Goal: Information Seeking & Learning: Learn about a topic

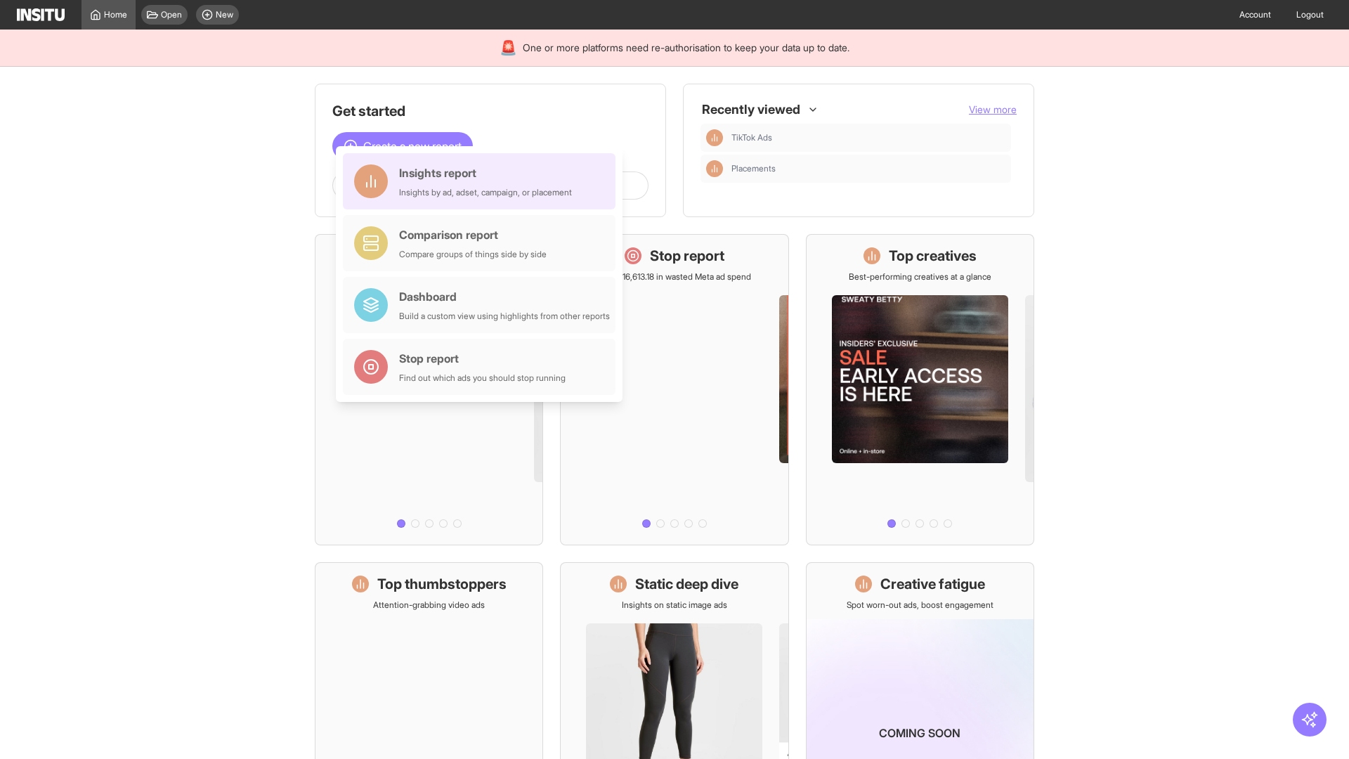
click at [483, 181] on div "Insights report Insights by ad, adset, campaign, or placement" at bounding box center [485, 181] width 173 height 34
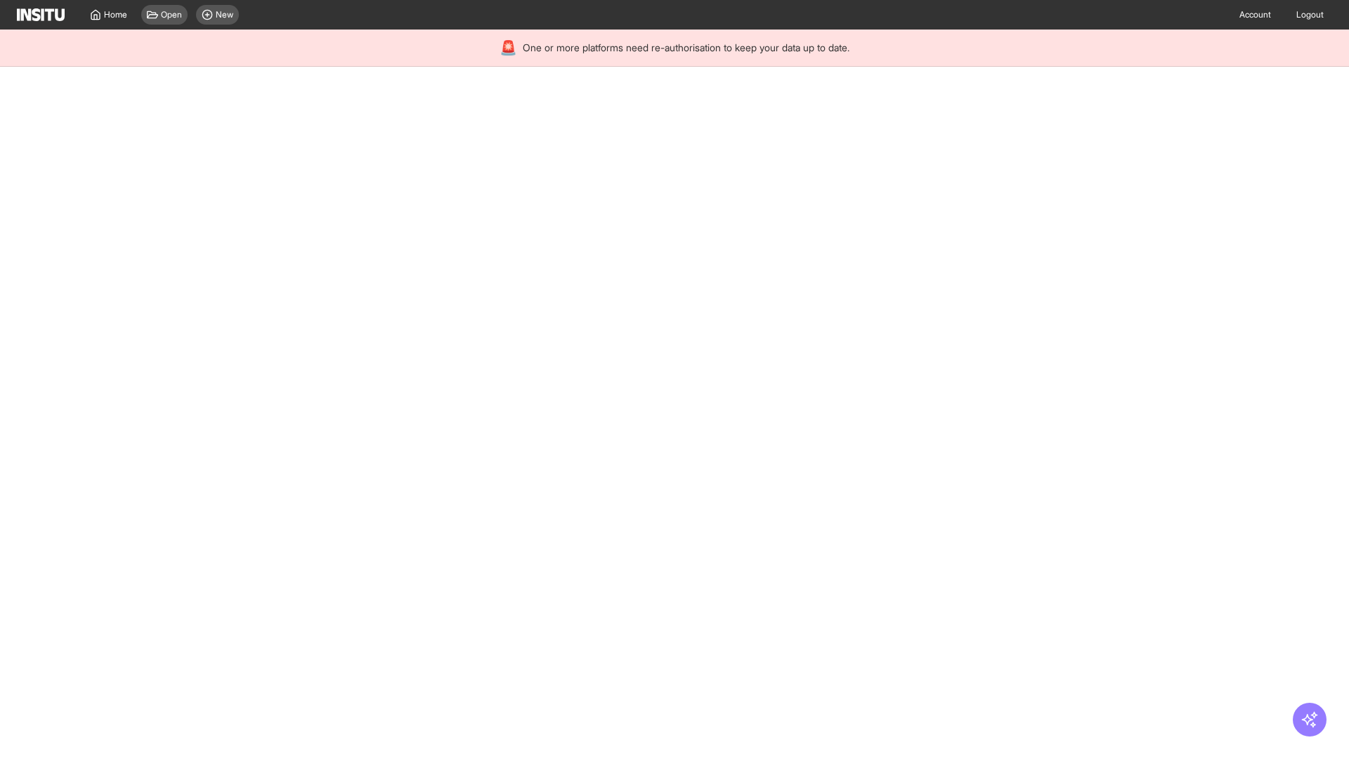
select select "**"
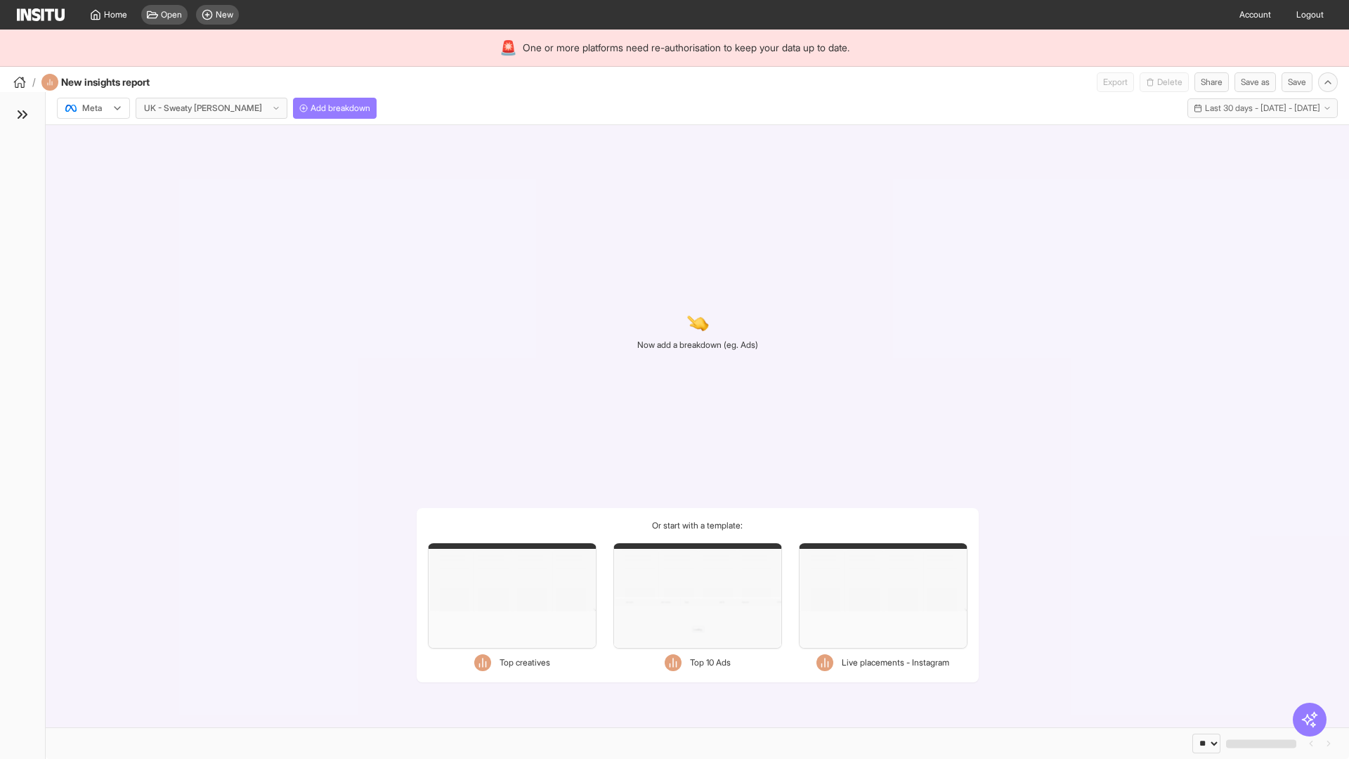
click at [93, 108] on div at bounding box center [83, 108] width 39 height 14
click at [96, 162] on span "TikTok" at bounding box center [95, 162] width 24 height 13
